Goal: Book appointment/travel/reservation

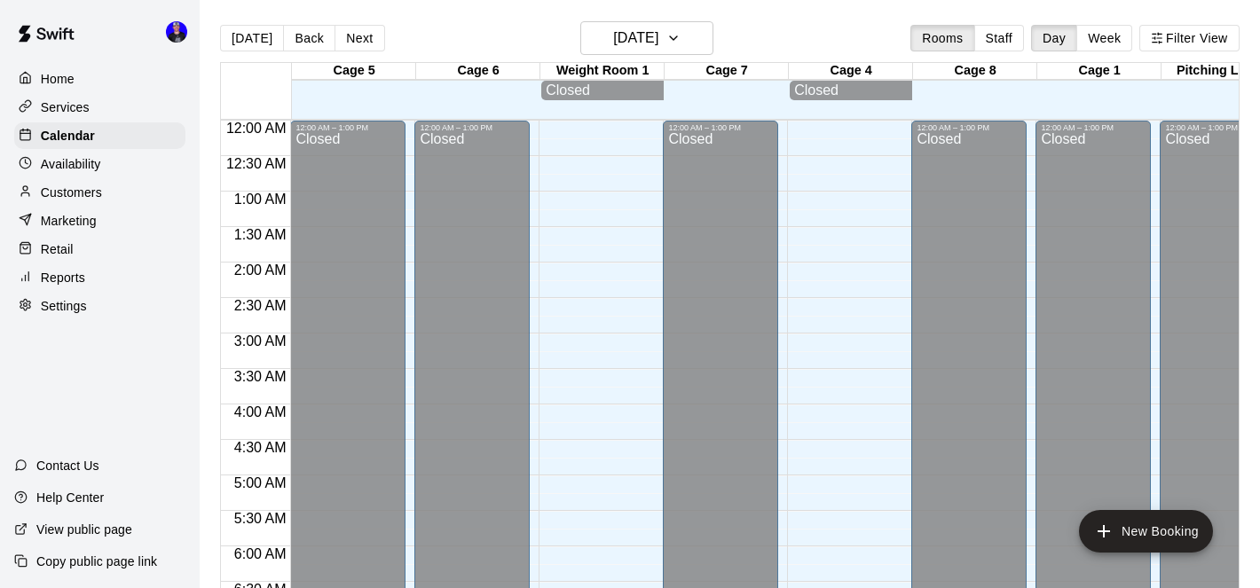
scroll to position [1034, 0]
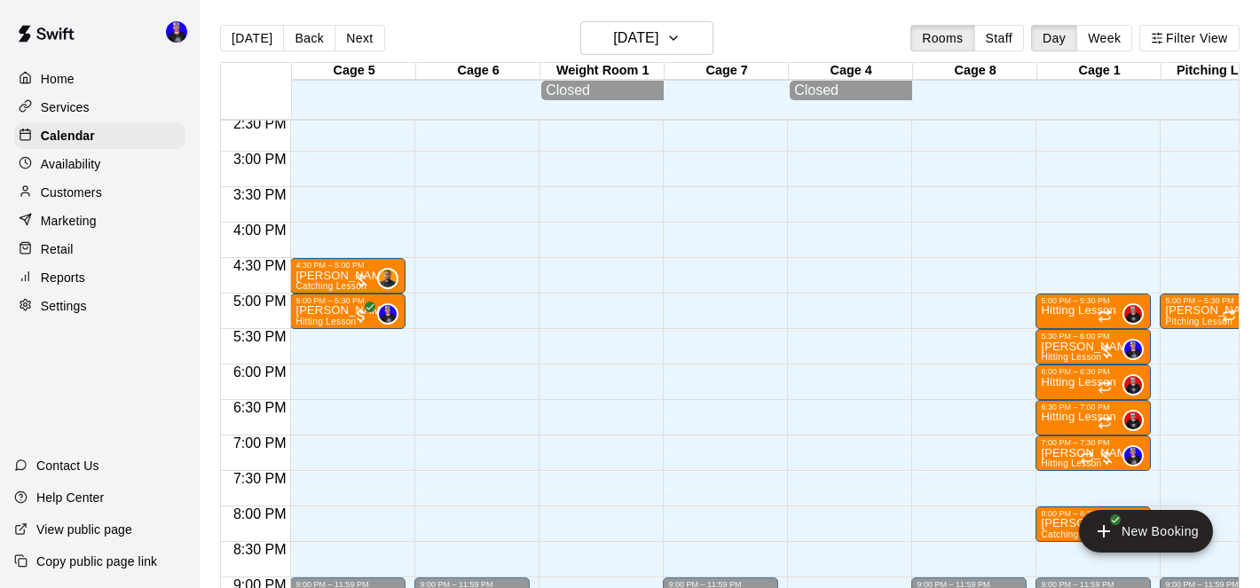
click at [706, 19] on main "[DATE] Back [DATE][DATE] Rooms Staff Day Week Filter View Cage 5 15 Wed Cage 6 …" at bounding box center [730, 308] width 1061 height 617
click at [659, 48] on h6 "[DATE]" at bounding box center [635, 38] width 45 height 25
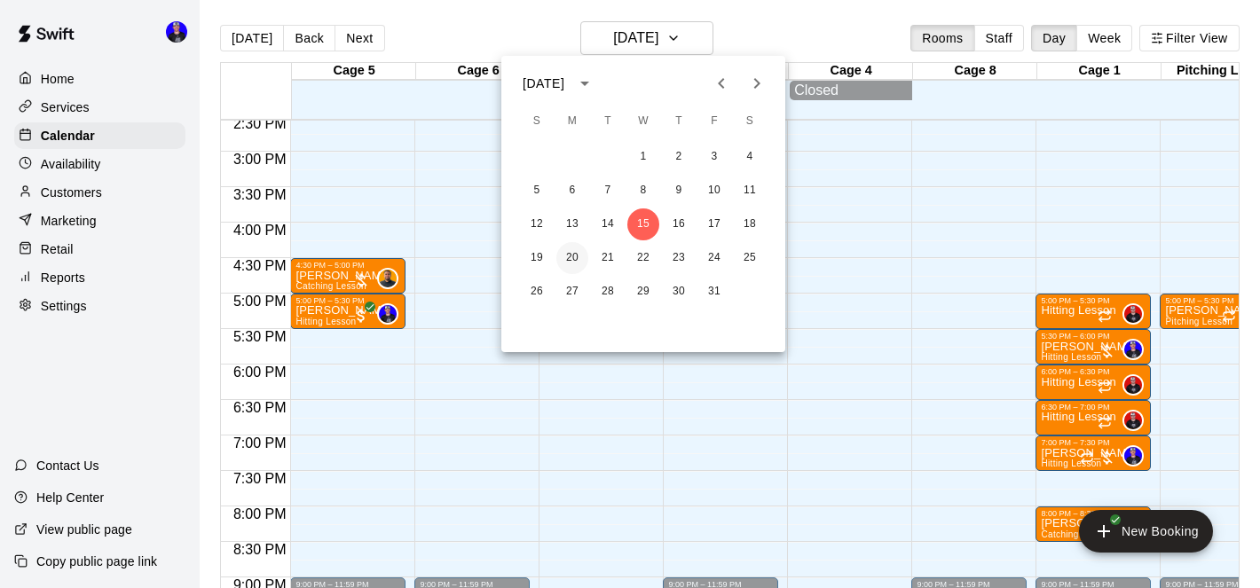
click at [572, 257] on button "20" at bounding box center [572, 258] width 32 height 32
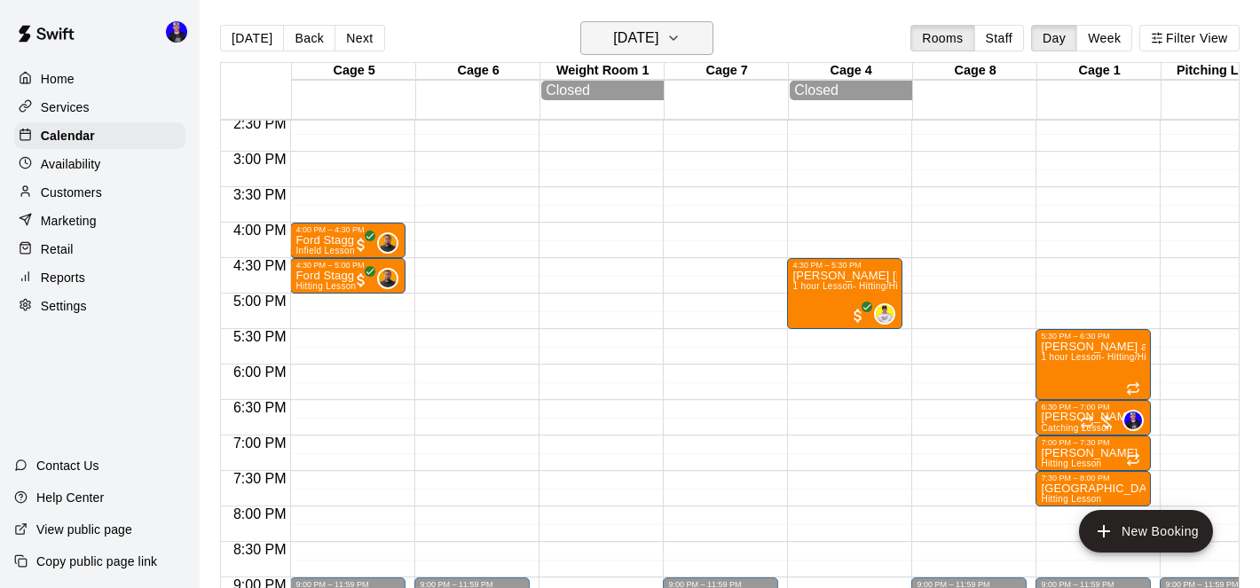
click at [659, 36] on h6 "[DATE]" at bounding box center [635, 38] width 45 height 25
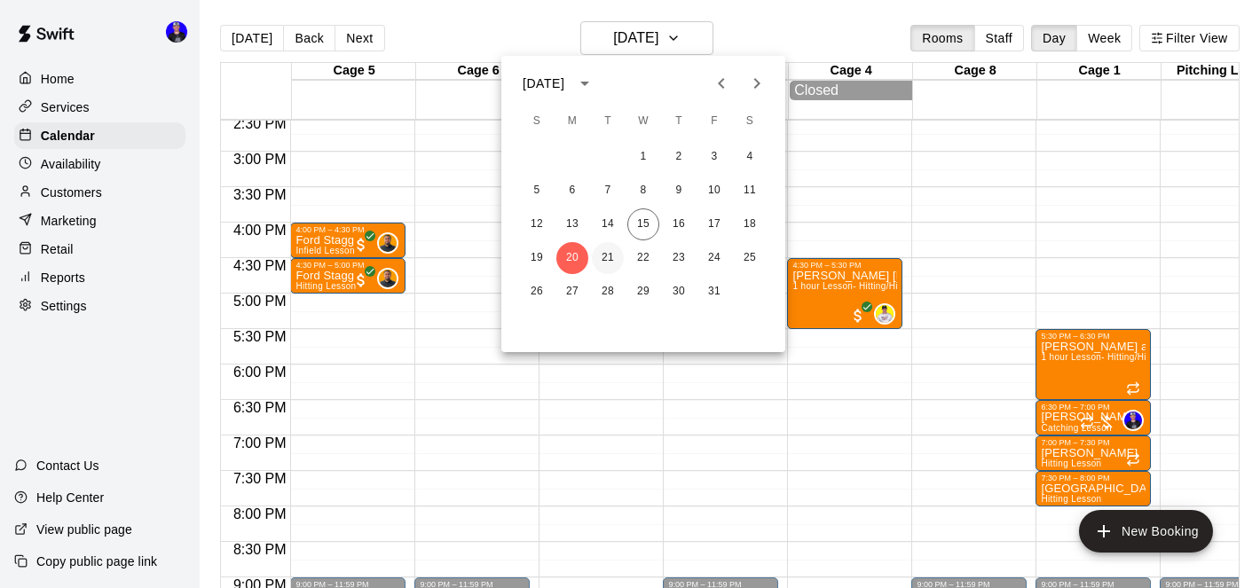
click at [605, 265] on button "21" at bounding box center [608, 258] width 32 height 32
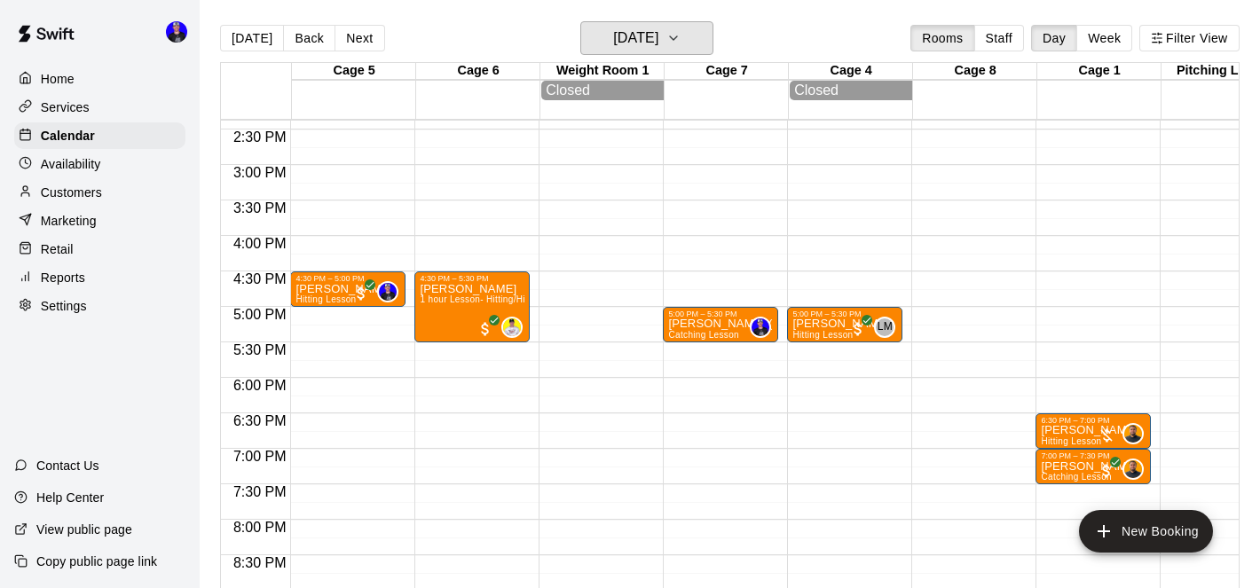
scroll to position [0, 43]
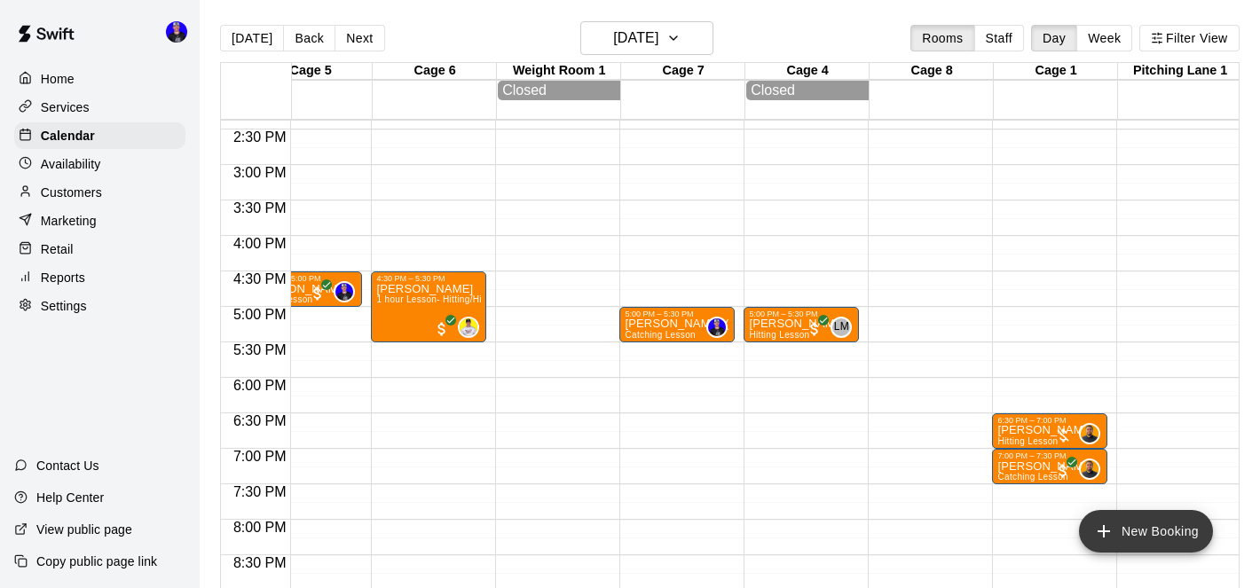
click at [1150, 526] on button "New Booking" at bounding box center [1146, 531] width 134 height 43
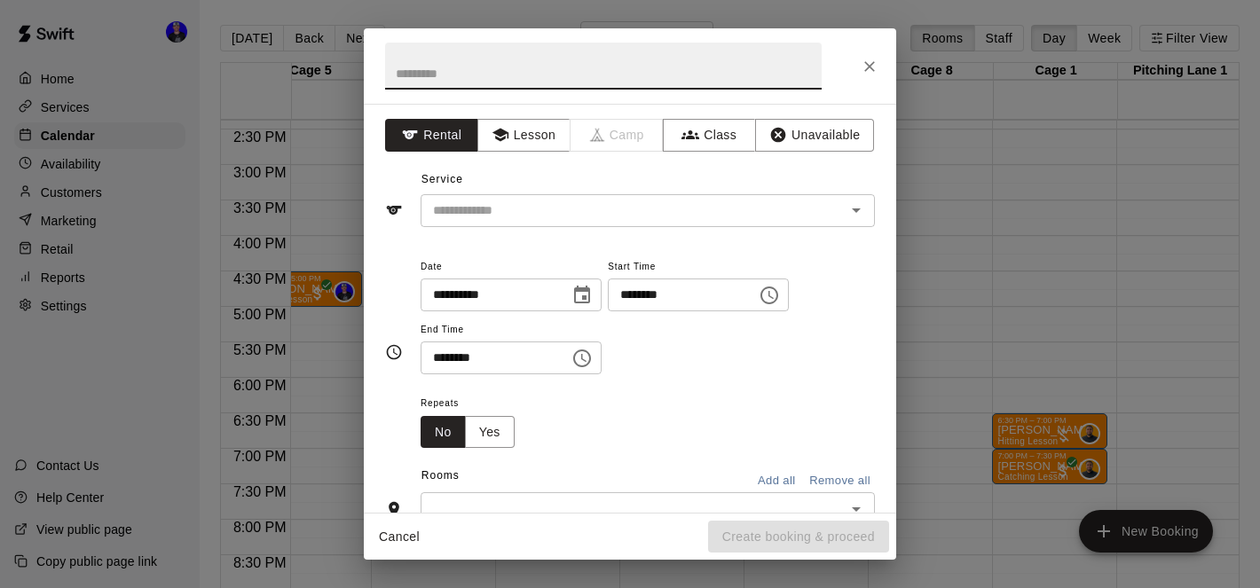
click at [714, 76] on input "text" at bounding box center [603, 66] width 437 height 47
type input "**********"
click at [534, 145] on button "Lesson" at bounding box center [523, 135] width 93 height 33
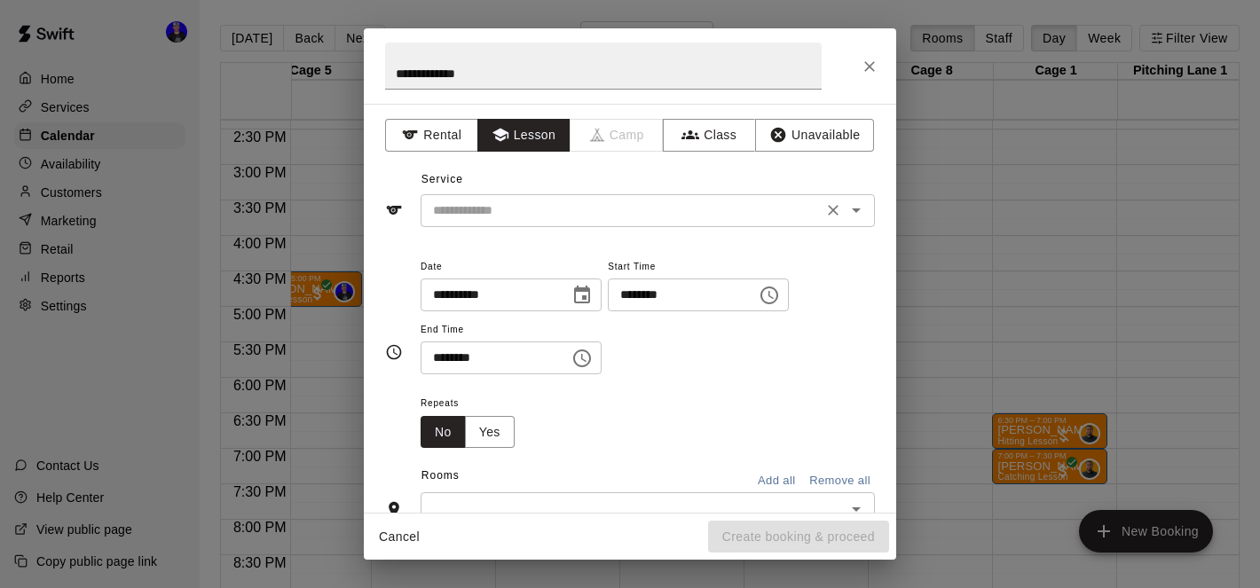
click at [564, 194] on div "​" at bounding box center [648, 210] width 454 height 33
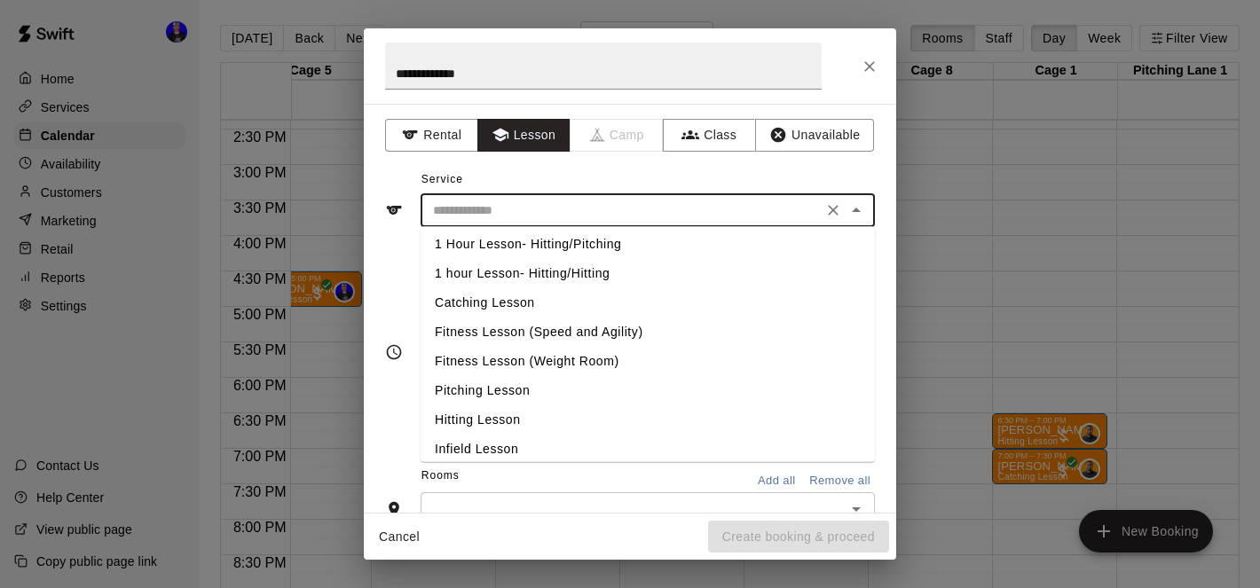
scroll to position [72, 0]
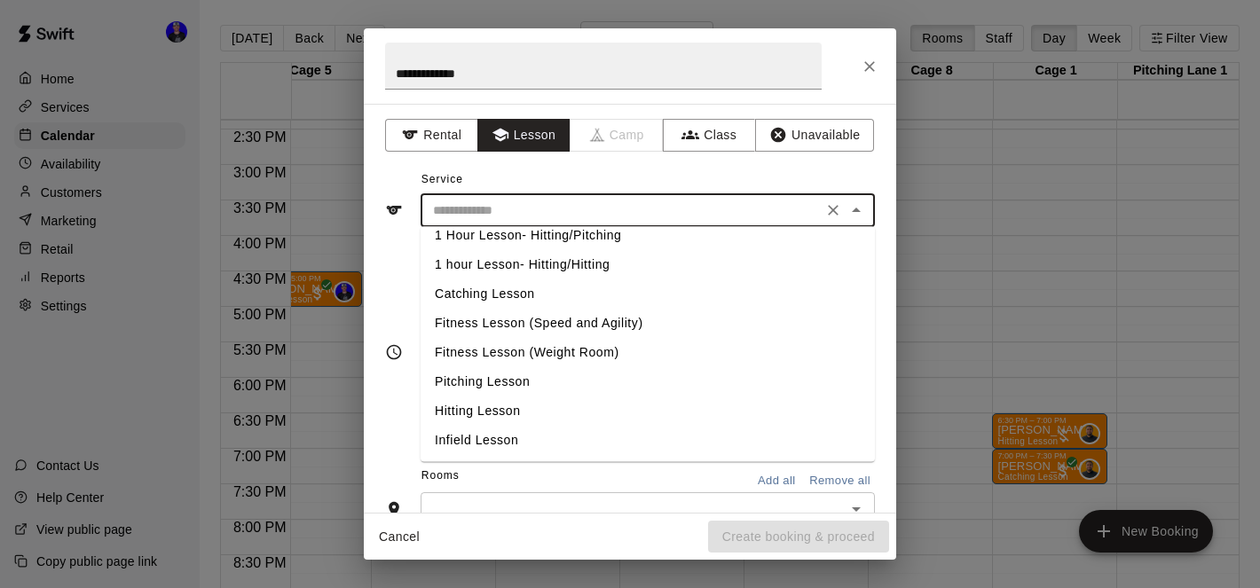
click at [539, 407] on li "Hitting Lesson" at bounding box center [648, 411] width 454 height 29
type input "**********"
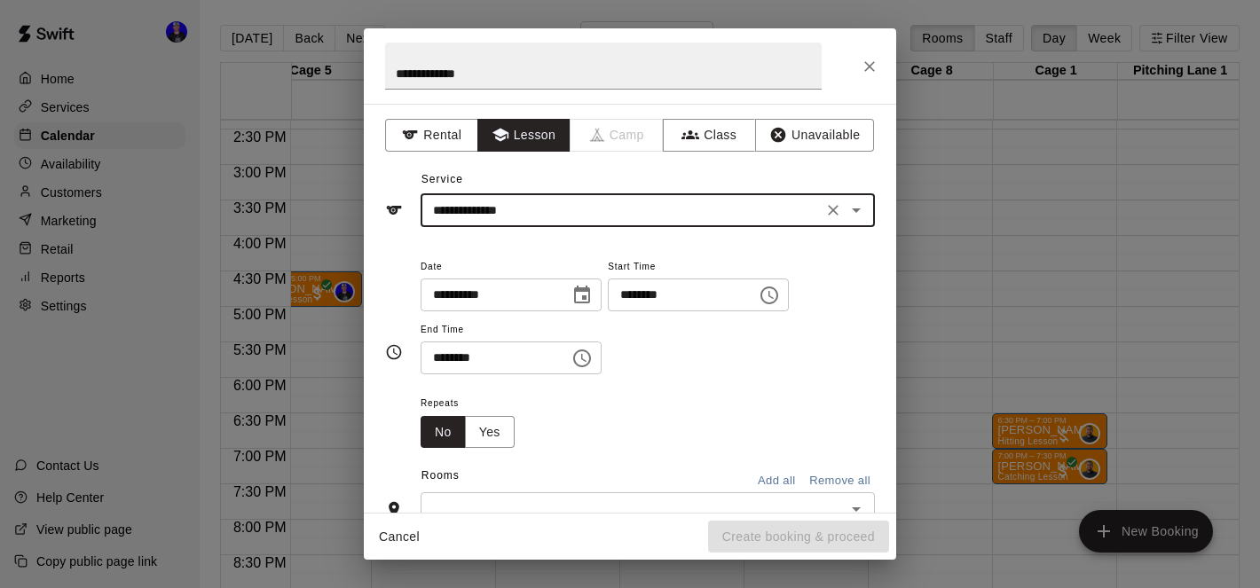
click at [587, 298] on icon "Choose date, selected date is Oct 21, 2025" at bounding box center [582, 295] width 21 height 21
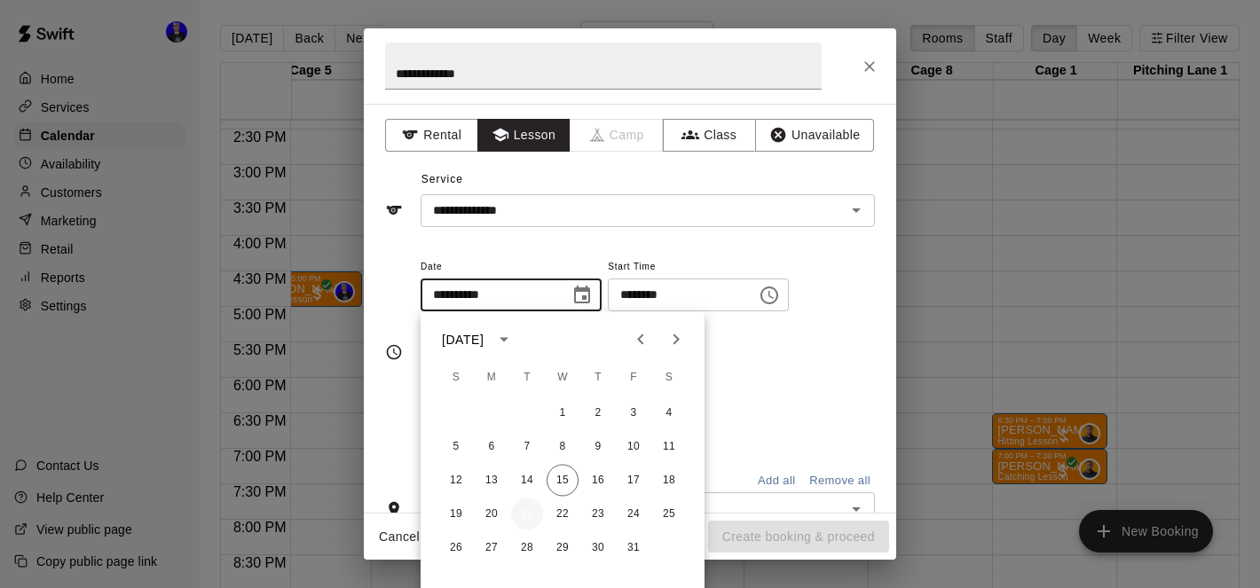
click at [524, 513] on button "21" at bounding box center [527, 515] width 32 height 32
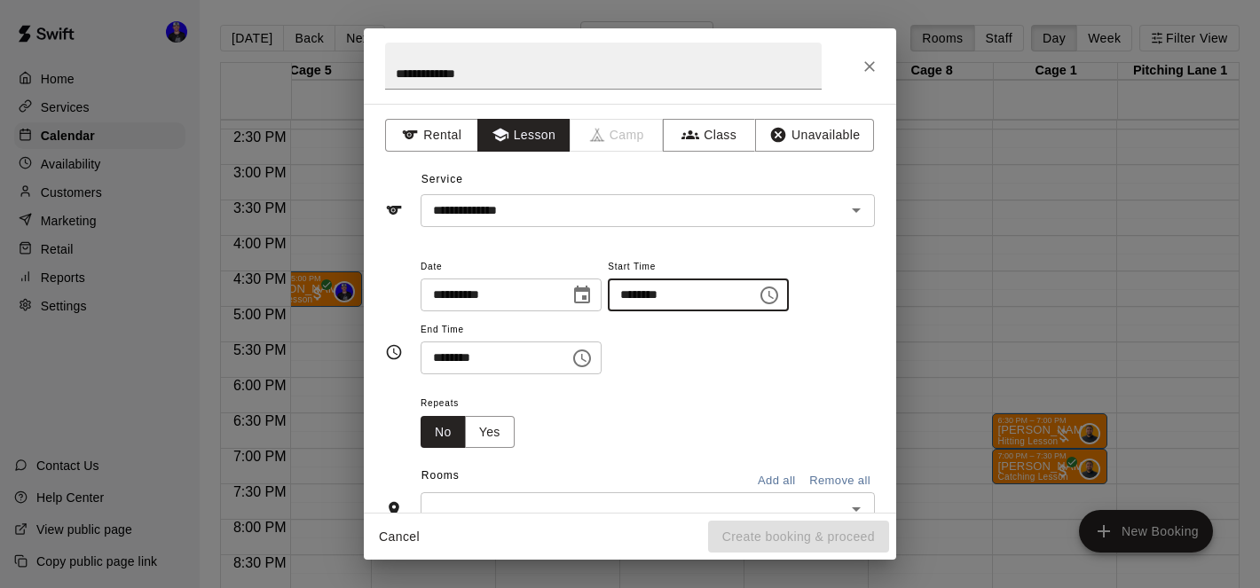
click at [631, 289] on input "********" at bounding box center [676, 295] width 137 height 33
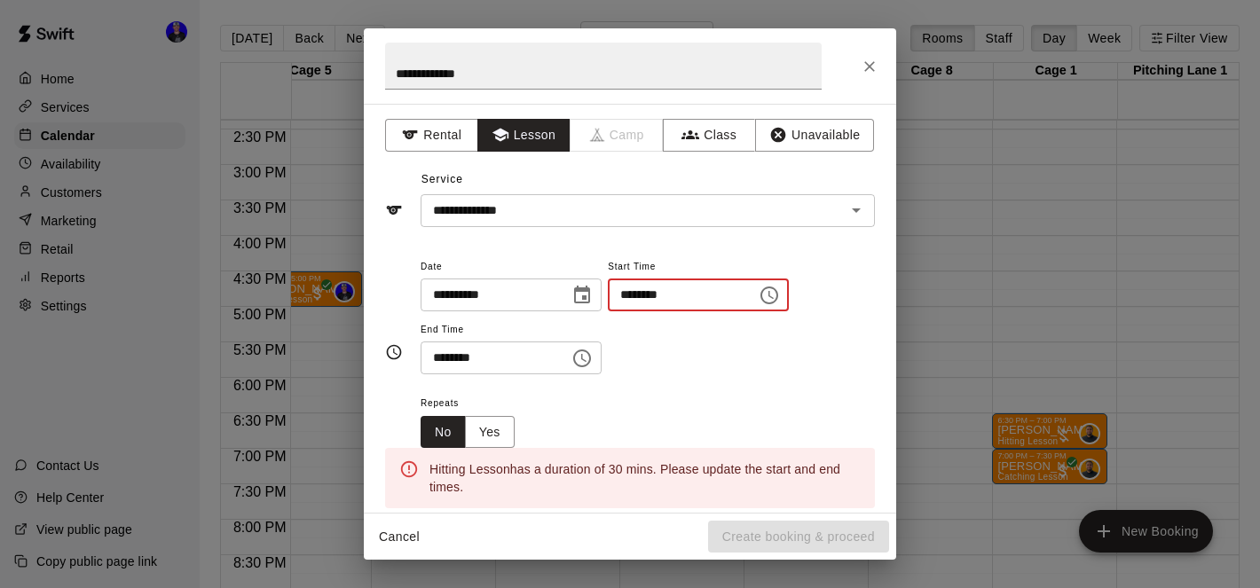
click at [632, 296] on input "********" at bounding box center [676, 295] width 137 height 33
type input "********"
click at [439, 359] on input "********" at bounding box center [489, 358] width 137 height 33
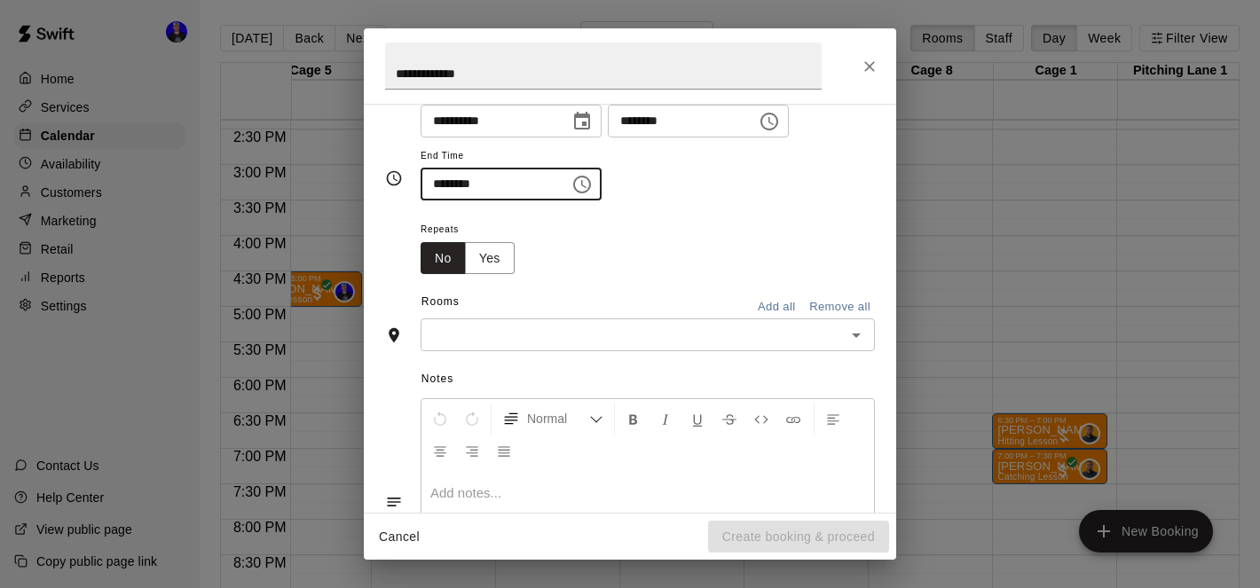
scroll to position [228, 0]
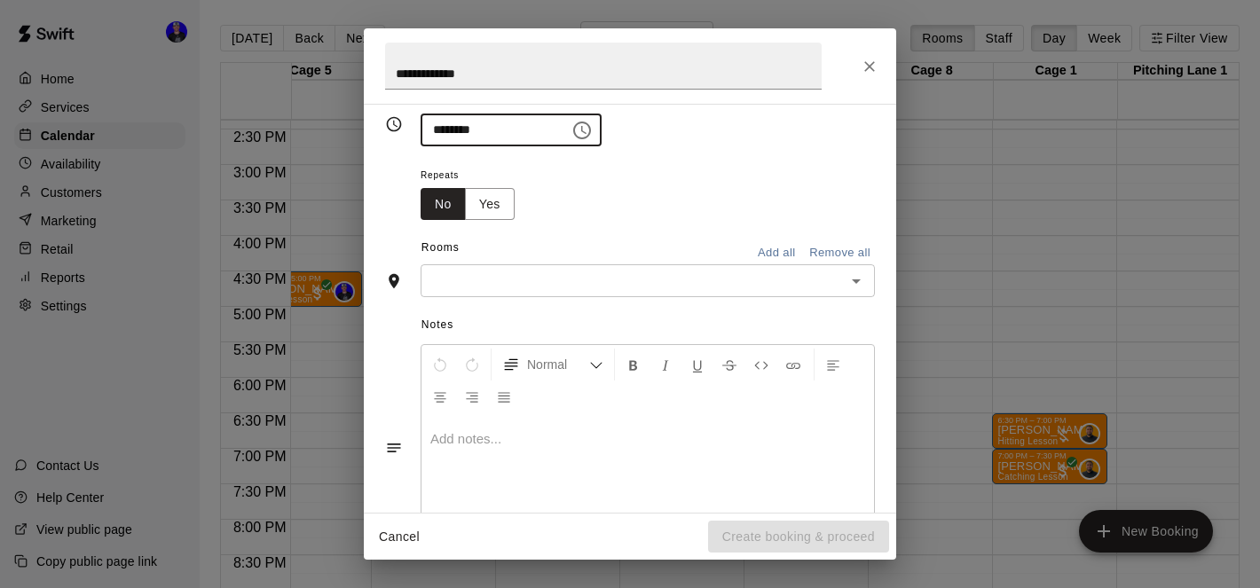
type input "********"
click at [553, 285] on input "text" at bounding box center [633, 281] width 414 height 22
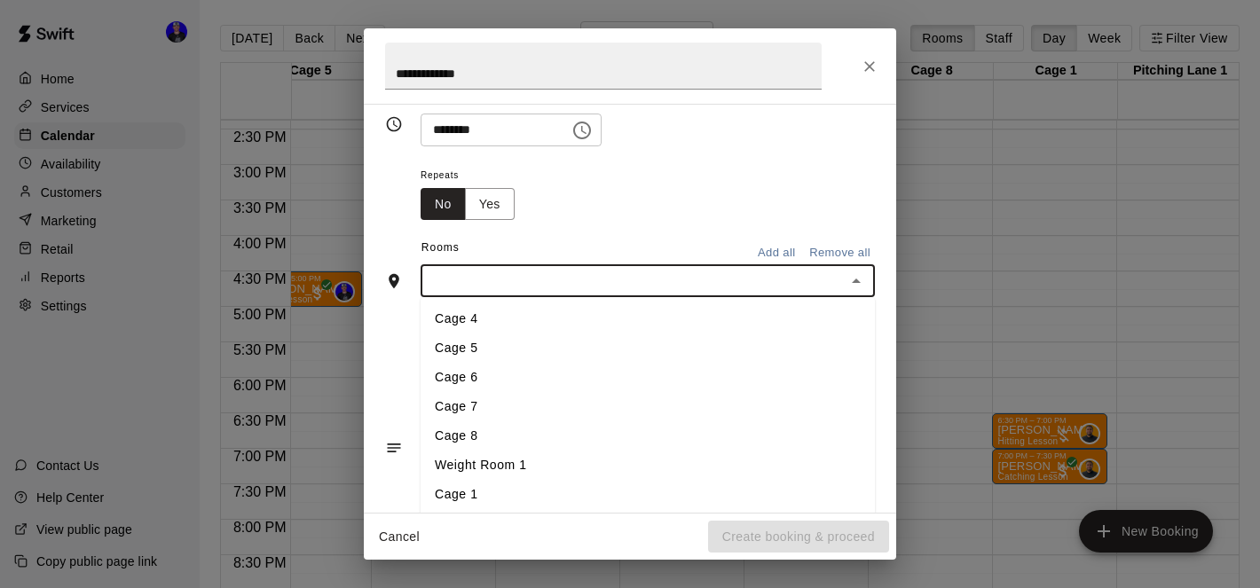
click at [543, 485] on li "Cage 1" at bounding box center [648, 494] width 454 height 29
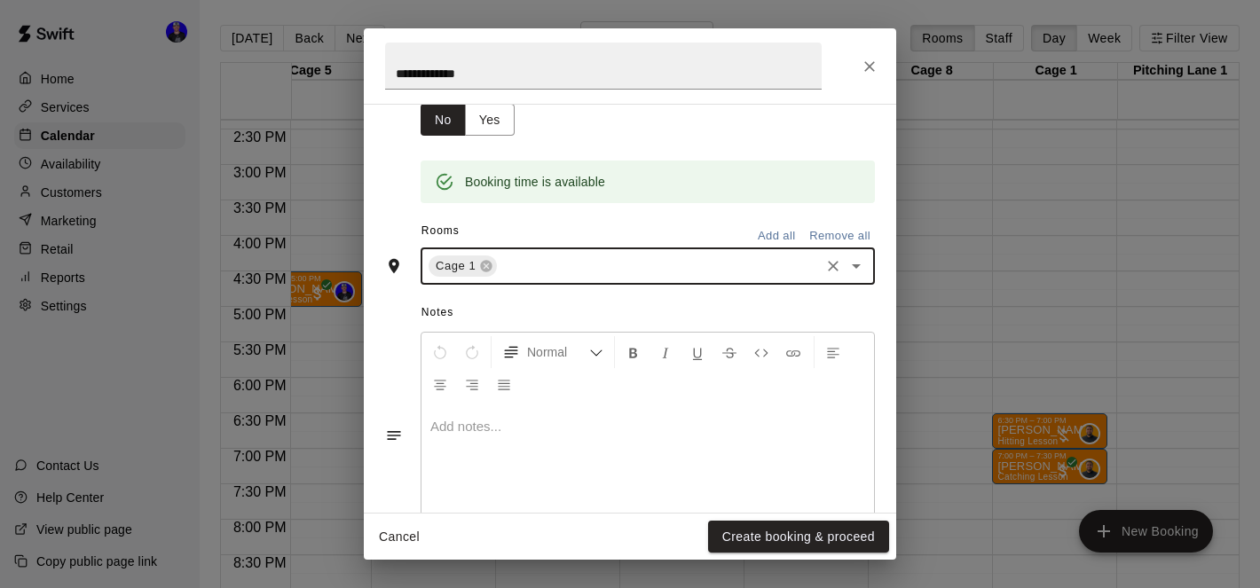
scroll to position [371, 0]
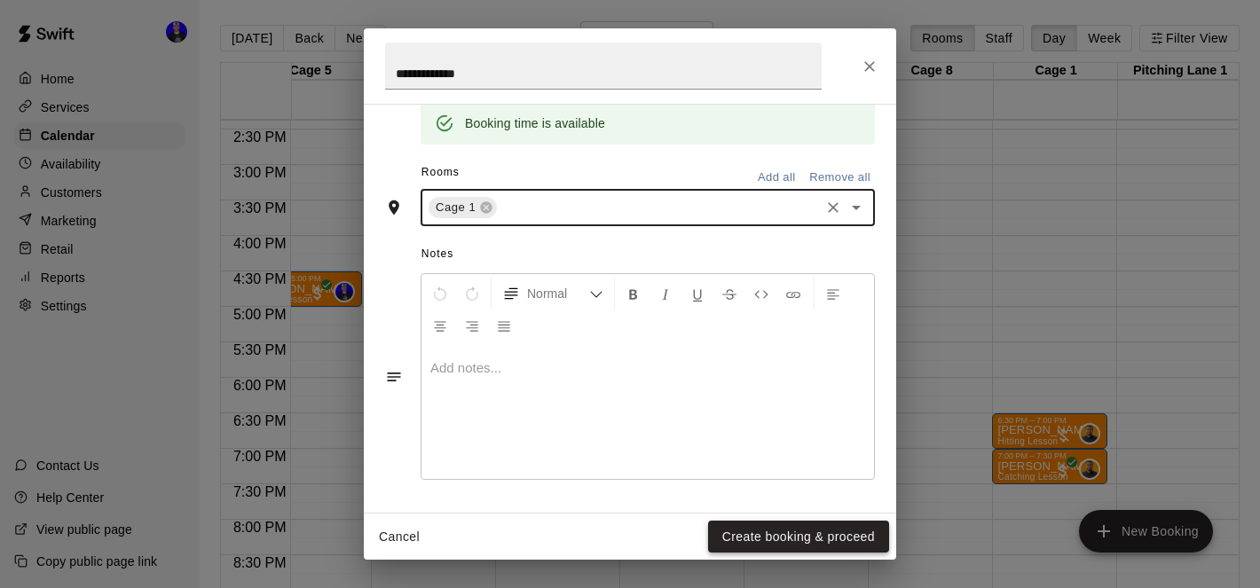
click at [787, 540] on button "Create booking & proceed" at bounding box center [798, 537] width 181 height 33
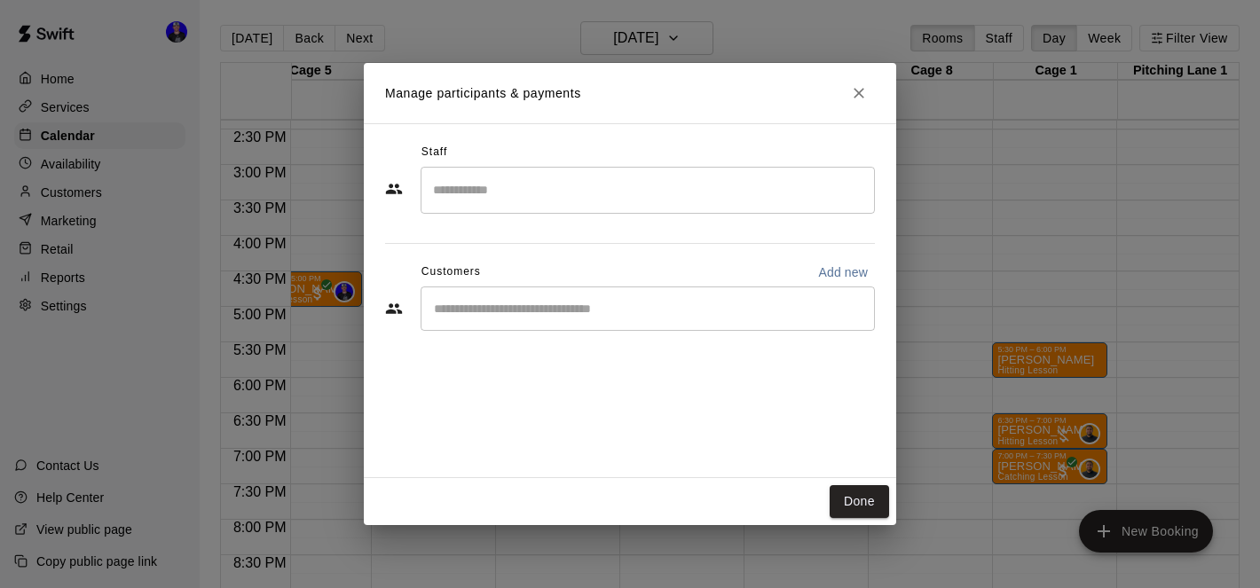
click at [608, 195] on input "Search staff" at bounding box center [648, 190] width 438 height 31
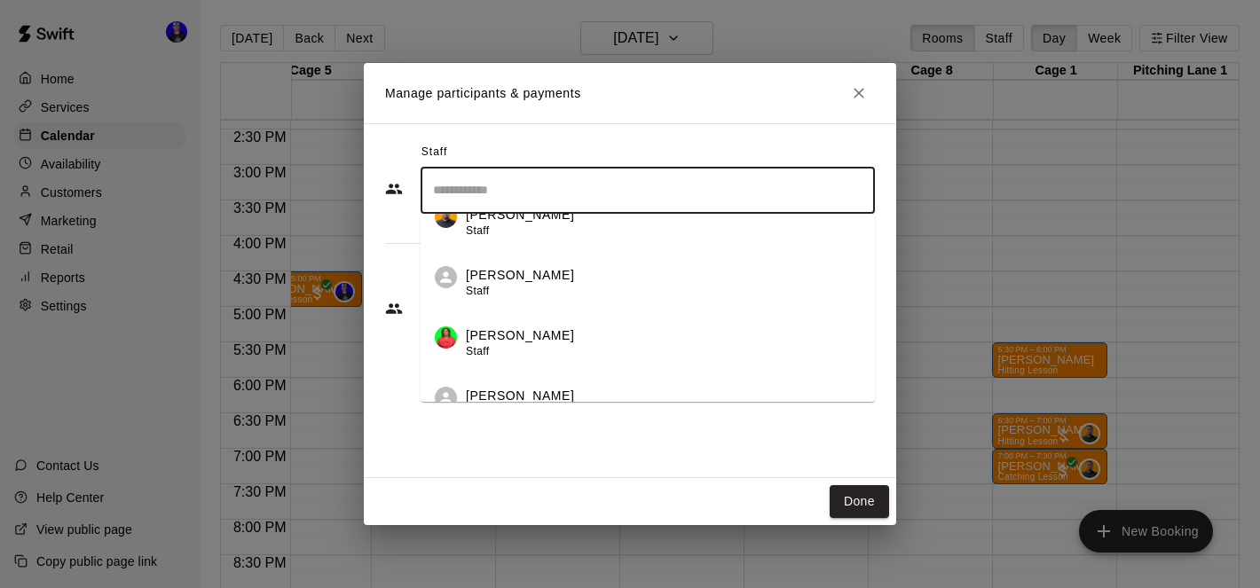
scroll to position [536, 0]
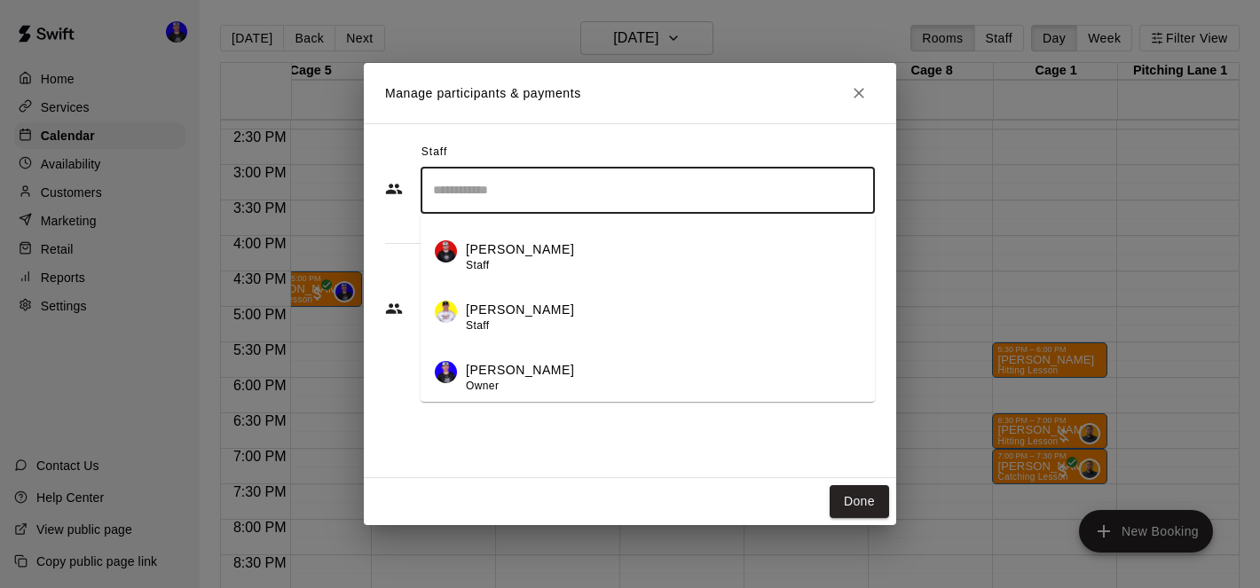
click at [566, 382] on div "[PERSON_NAME] Owner" at bounding box center [663, 378] width 395 height 35
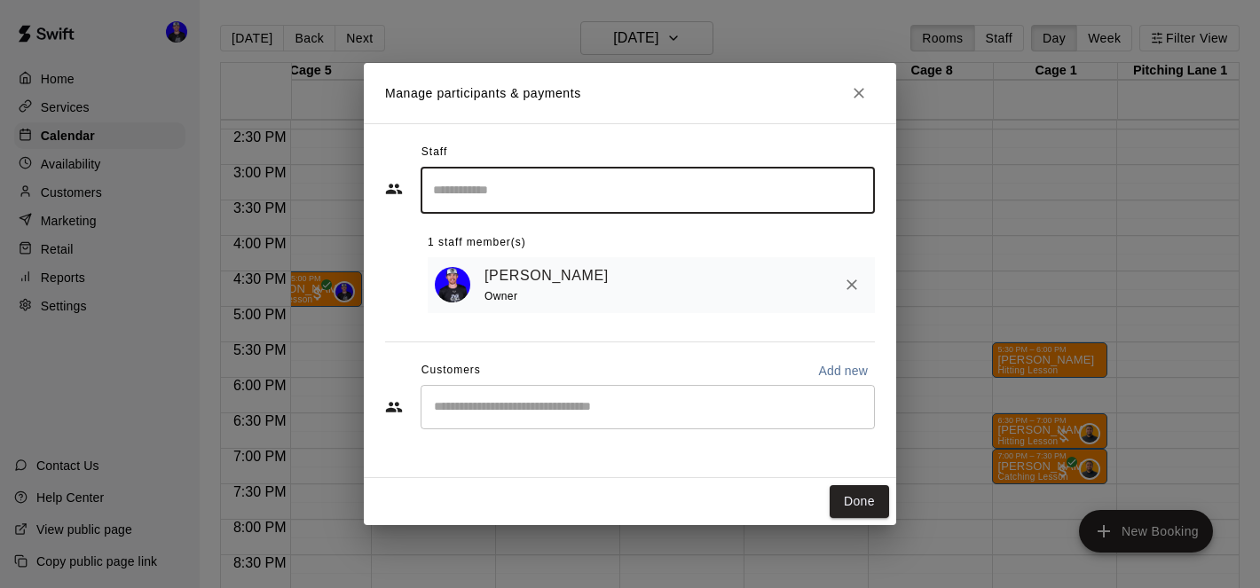
click at [539, 406] on input "Start typing to search customers..." at bounding box center [648, 408] width 438 height 18
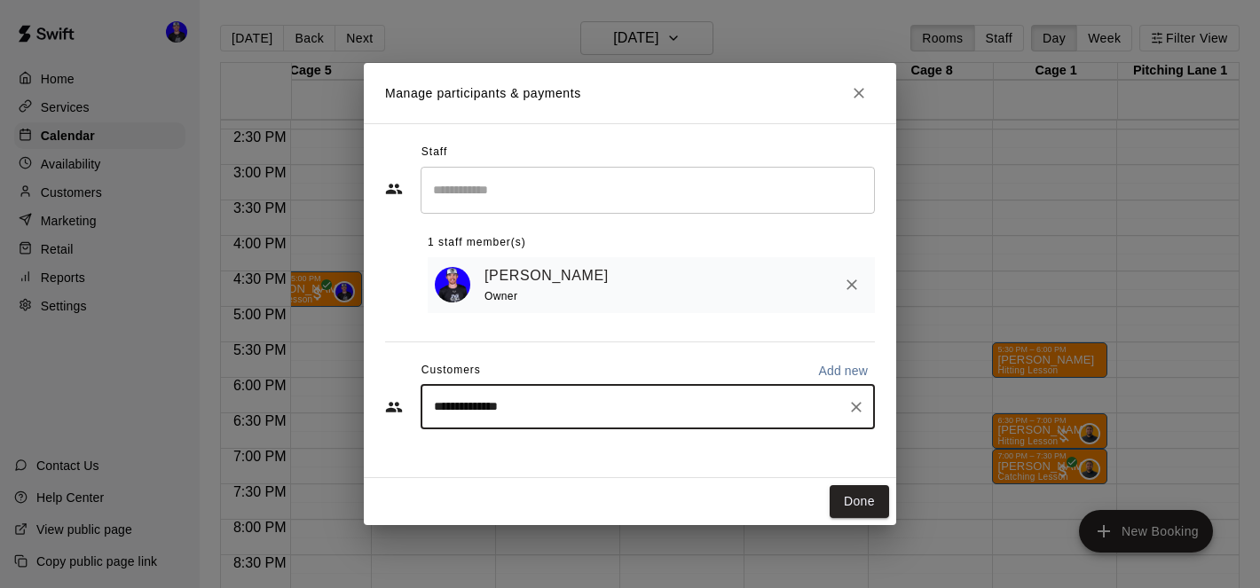
type input "**********"
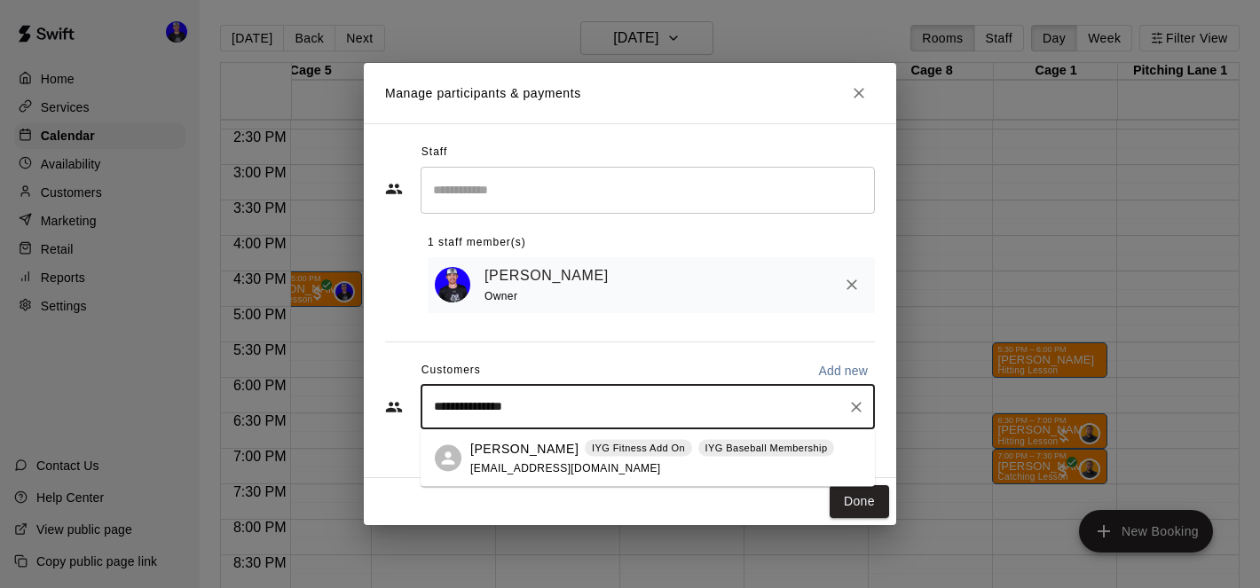
click at [505, 461] on div "[PERSON_NAME] IYG Fitness Add On IYG Baseball Membership [EMAIL_ADDRESS][DOMAIN…" at bounding box center [652, 458] width 364 height 38
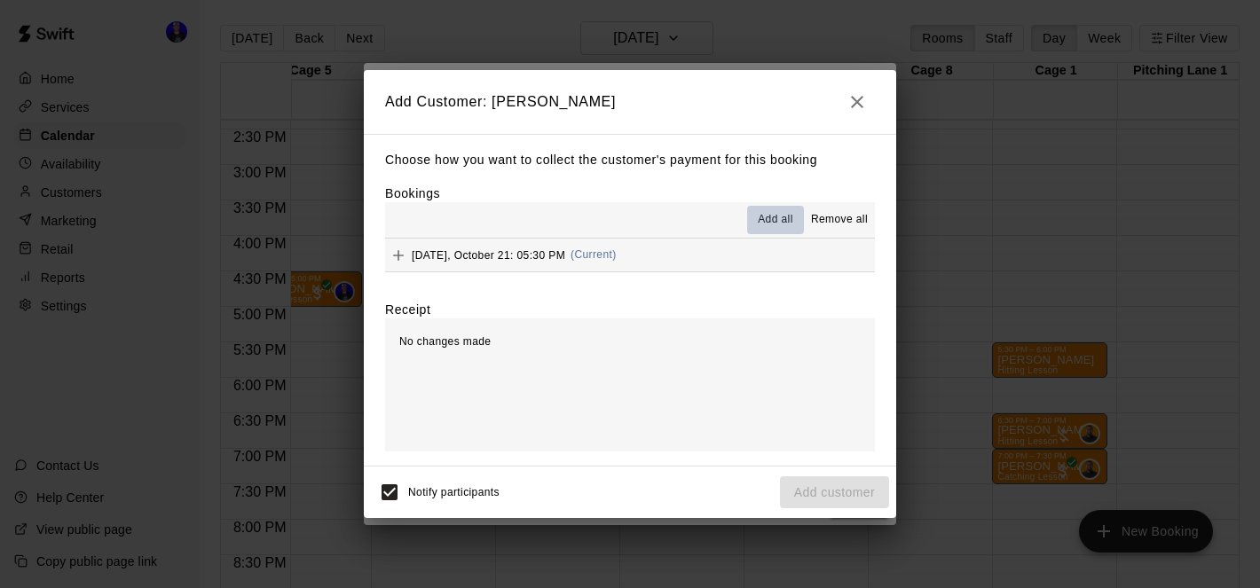
click at [776, 223] on span "Add all" at bounding box center [776, 220] width 36 height 18
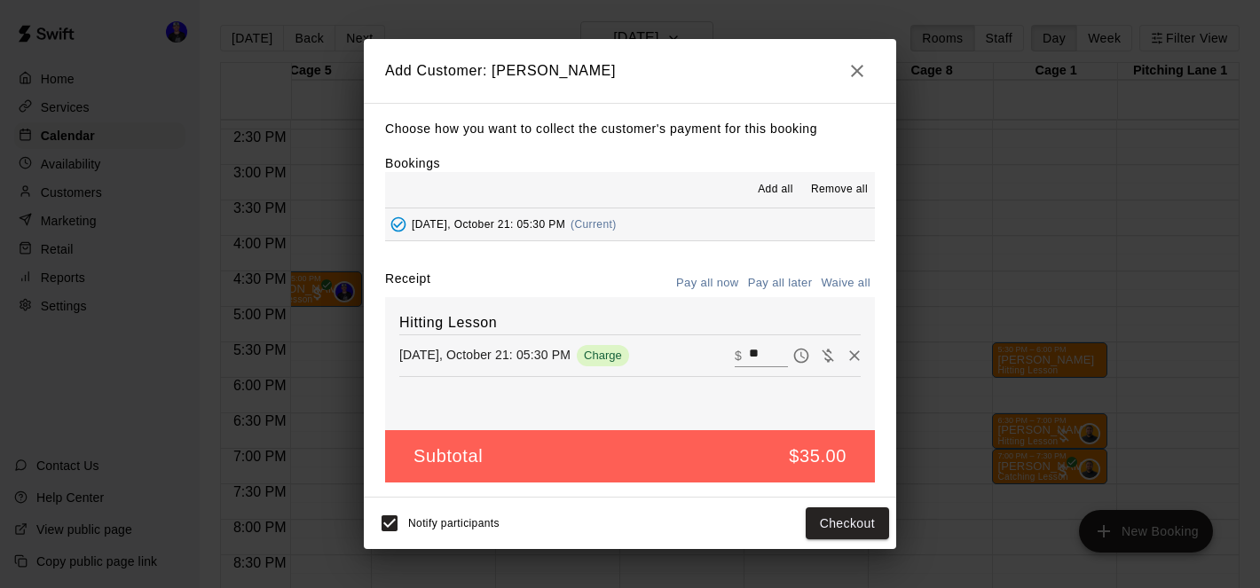
click at [831, 284] on button "Waive all" at bounding box center [846, 284] width 59 height 28
type input "*"
click at [835, 521] on button "Add customer" at bounding box center [834, 524] width 109 height 33
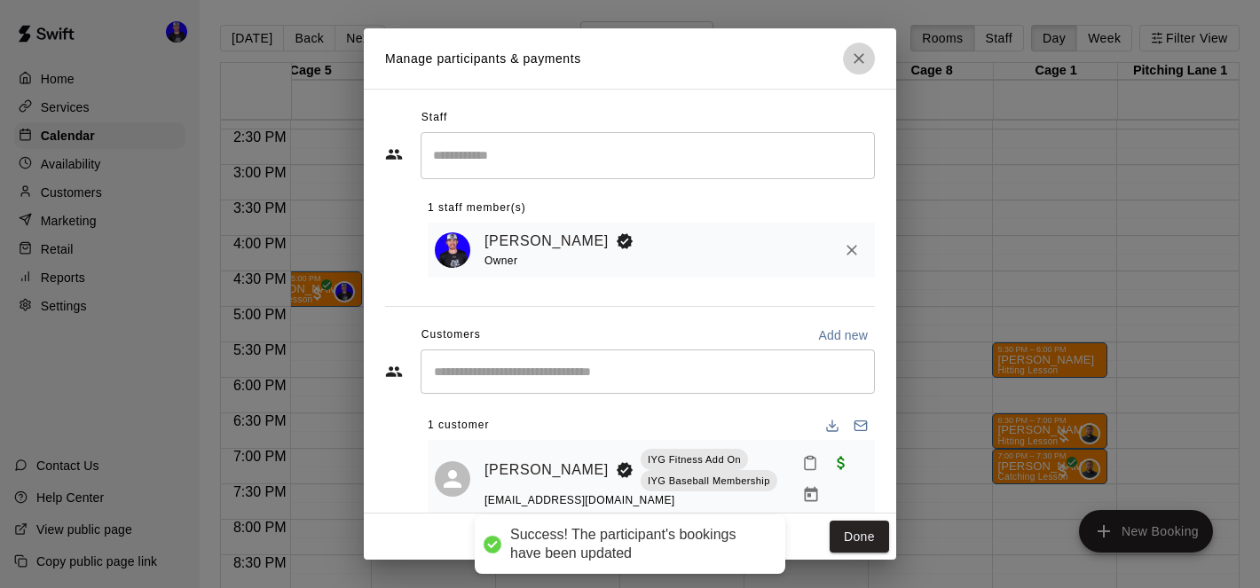
click at [861, 65] on icon "Close" at bounding box center [859, 59] width 18 height 18
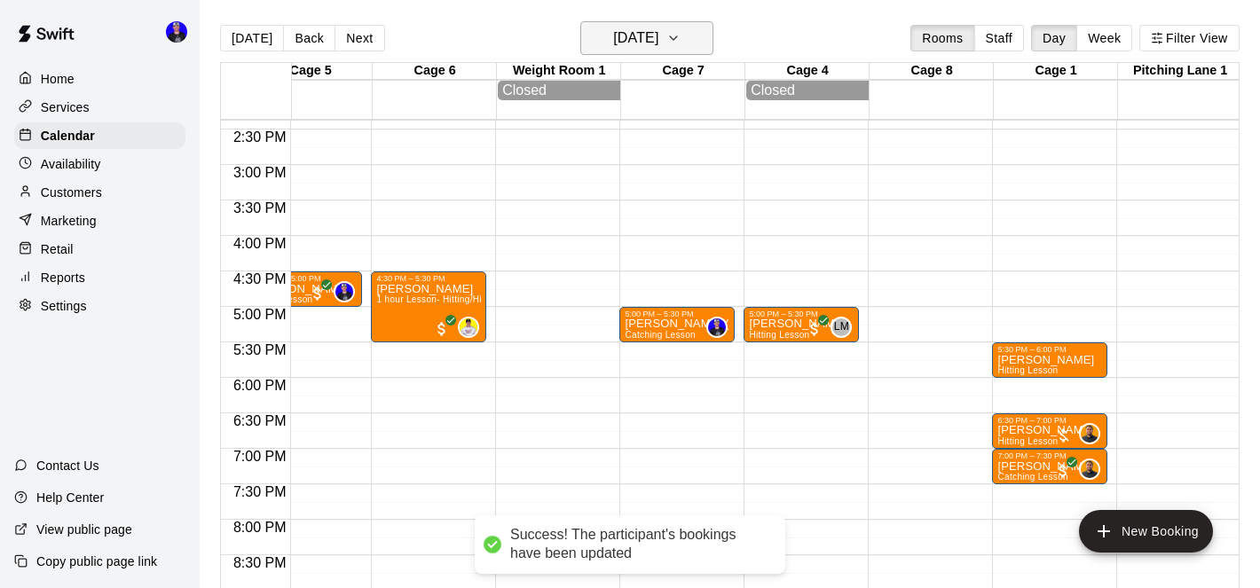
click at [696, 50] on button "[DATE]" at bounding box center [646, 38] width 133 height 34
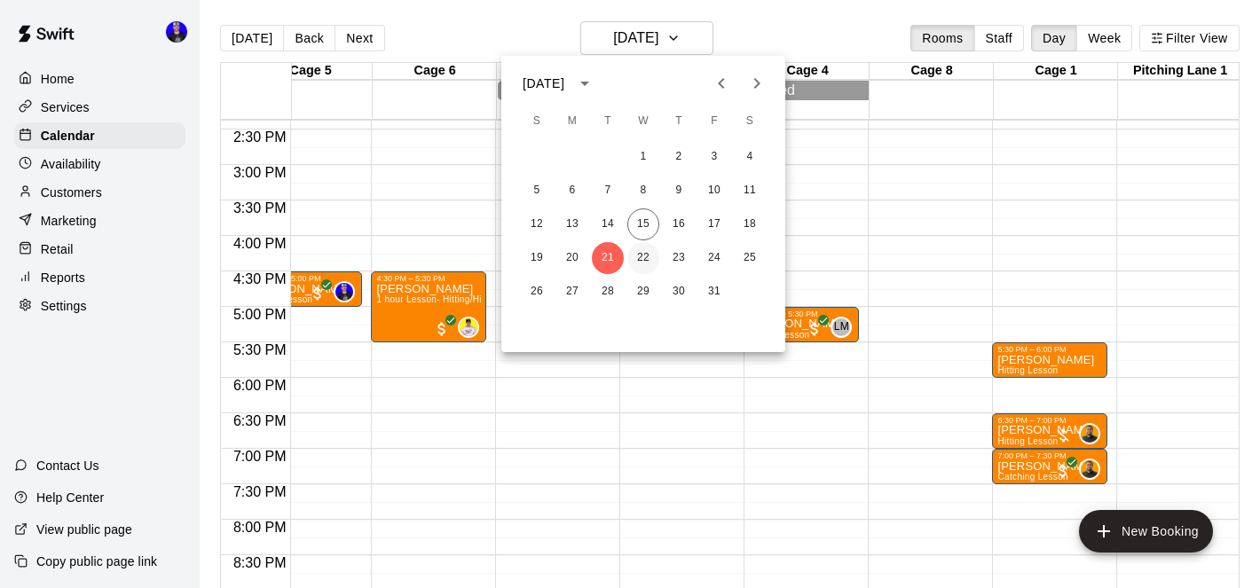
click at [646, 255] on button "22" at bounding box center [643, 258] width 32 height 32
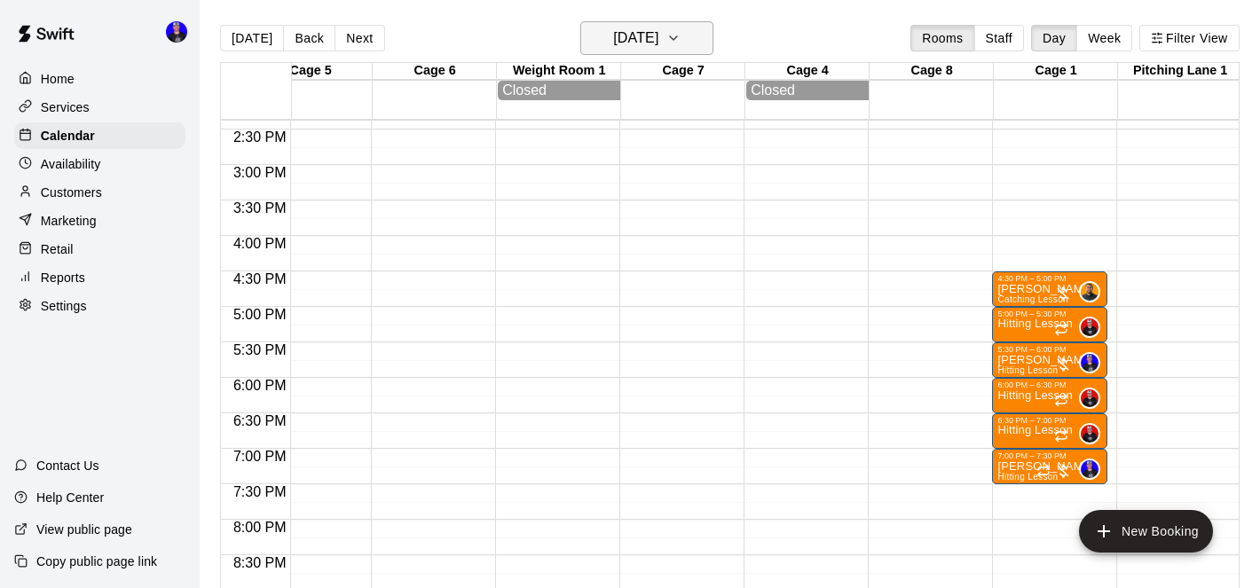
click at [659, 36] on h6 "[DATE]" at bounding box center [635, 38] width 45 height 25
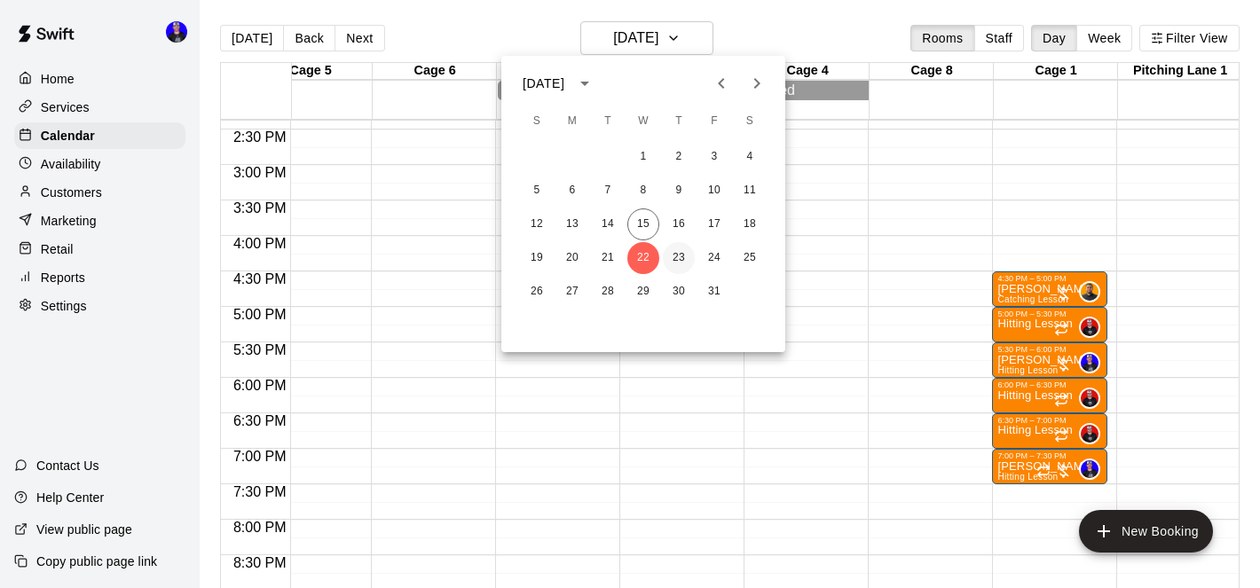
click at [679, 253] on button "23" at bounding box center [679, 258] width 32 height 32
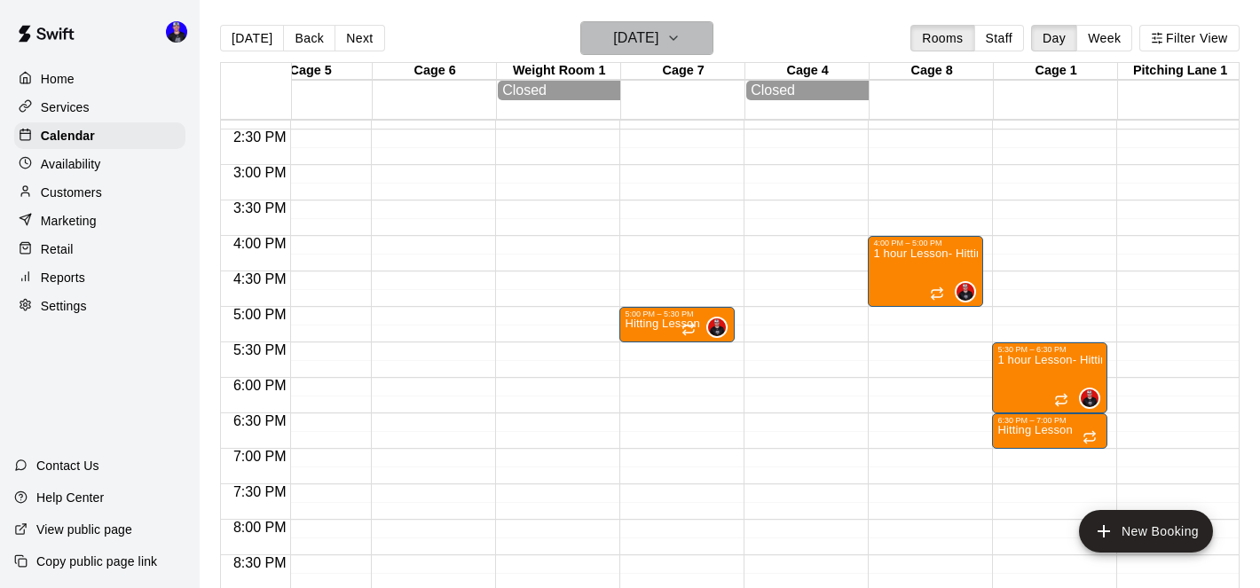
click at [643, 40] on h6 "[DATE]" at bounding box center [635, 38] width 45 height 25
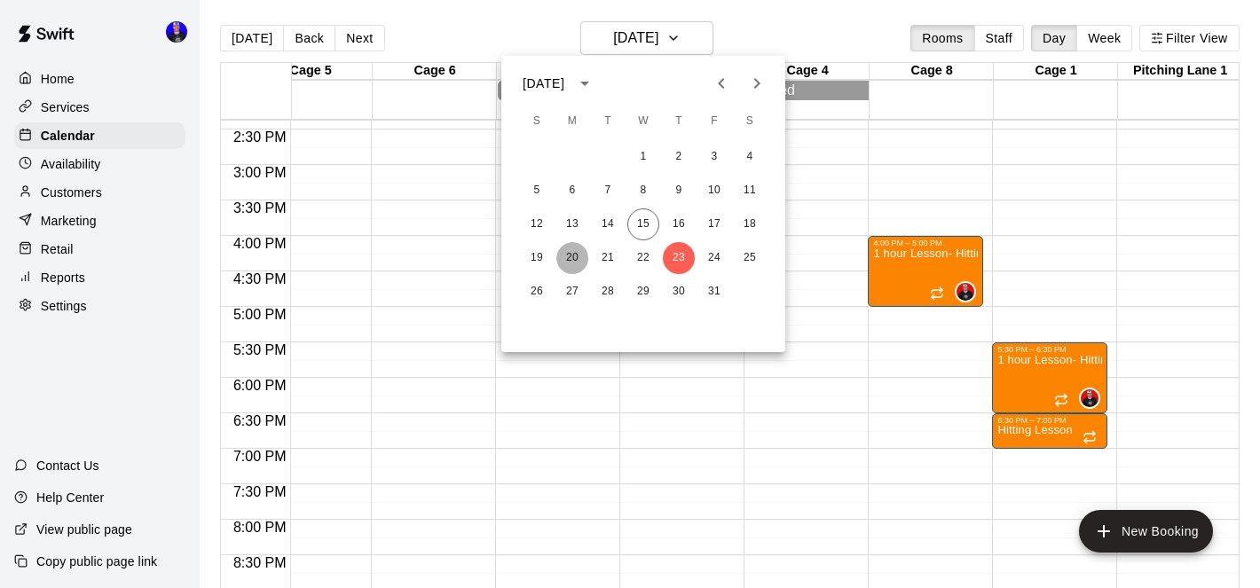
click at [574, 259] on button "20" at bounding box center [572, 258] width 32 height 32
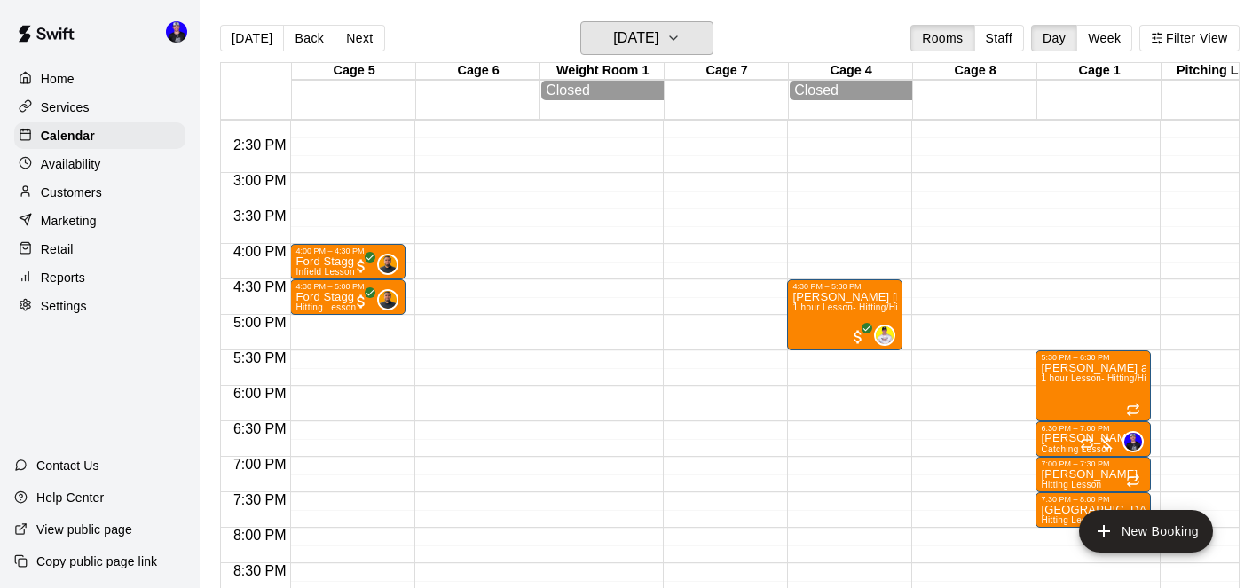
scroll to position [1011, 0]
